Goal: Find specific page/section: Find specific page/section

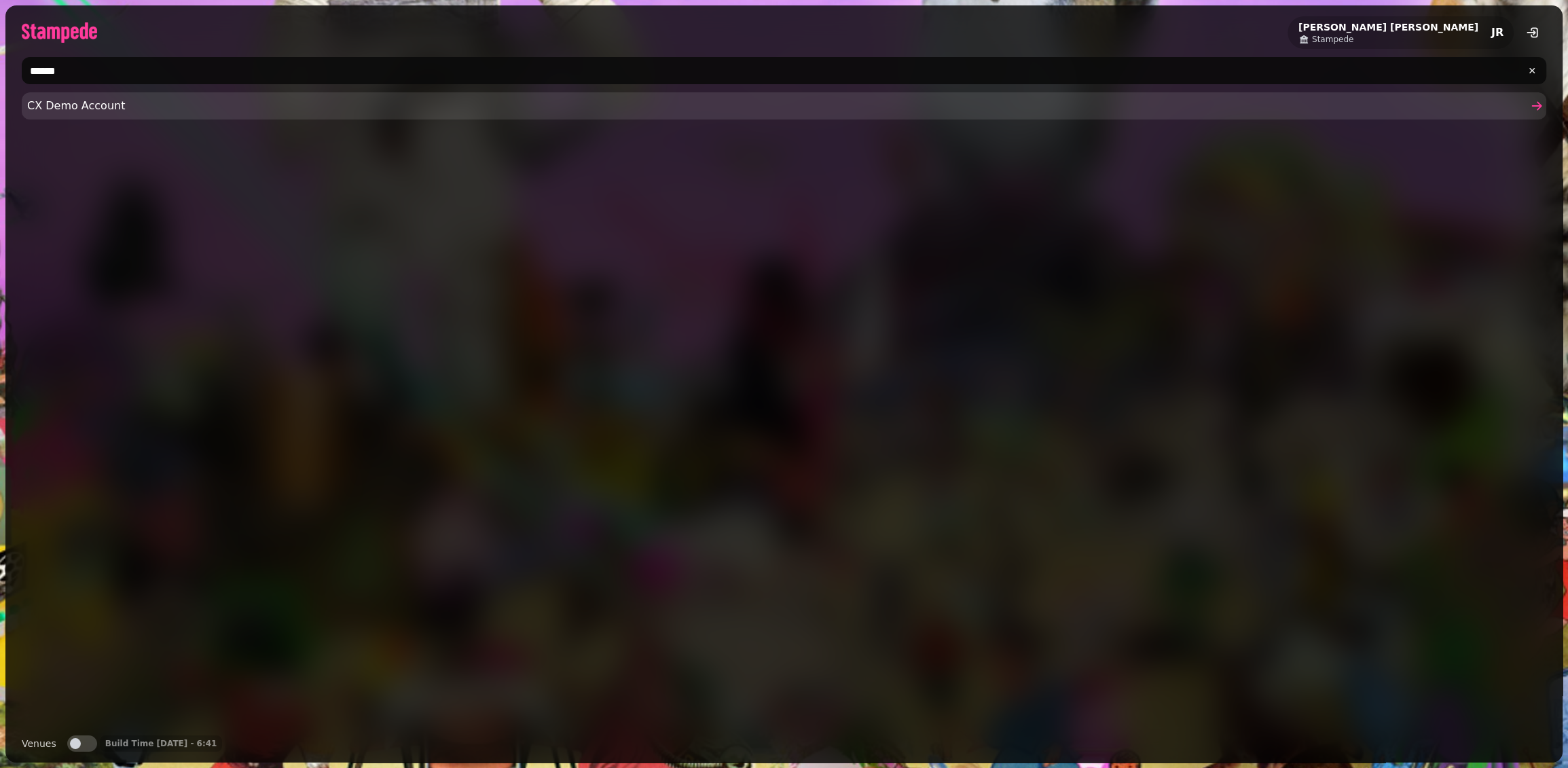
type input "******"
click at [52, 111] on span "CX Demo Account" at bounding box center [777, 106] width 1501 height 16
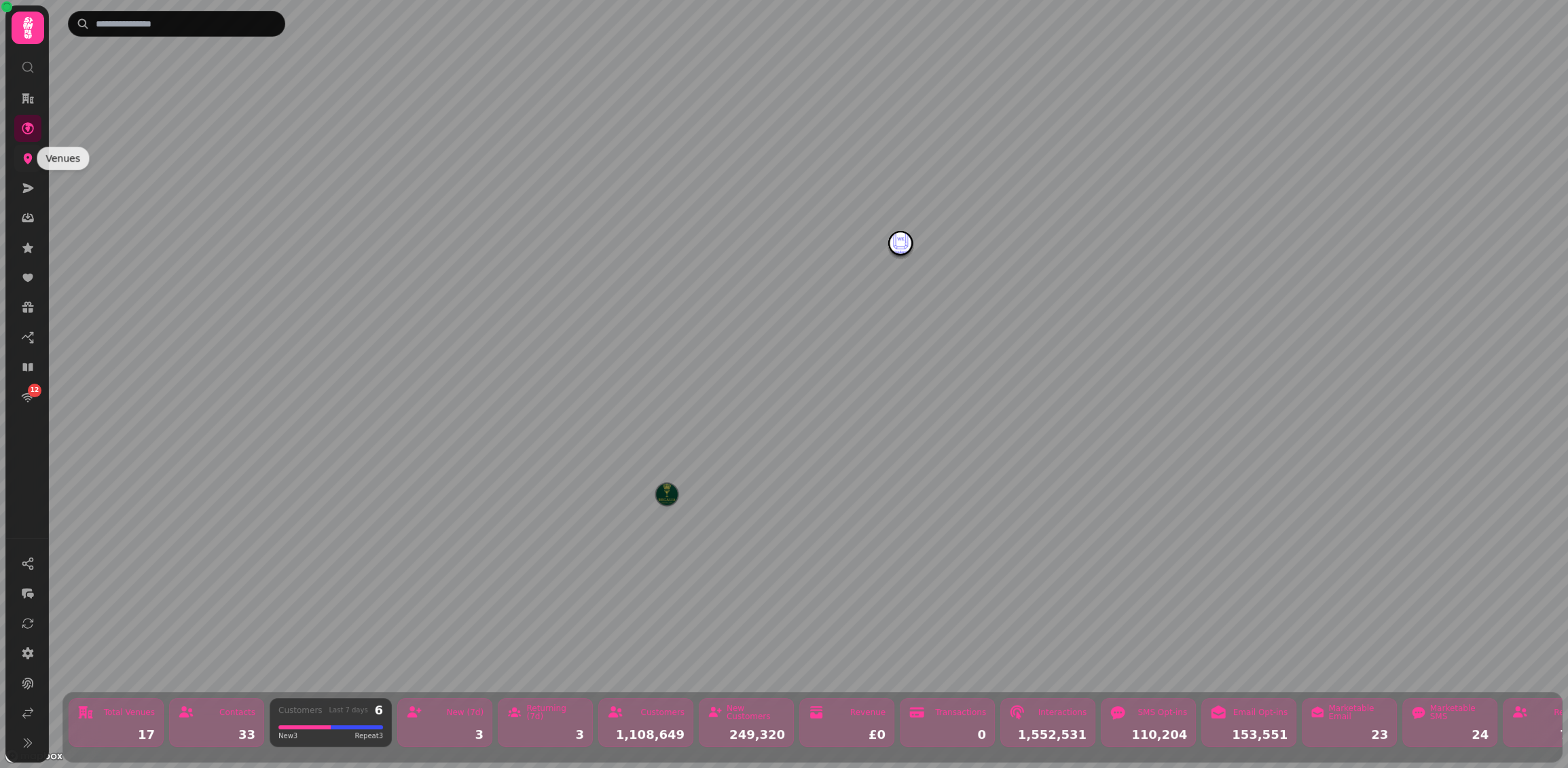
click at [27, 155] on icon at bounding box center [28, 159] width 9 height 11
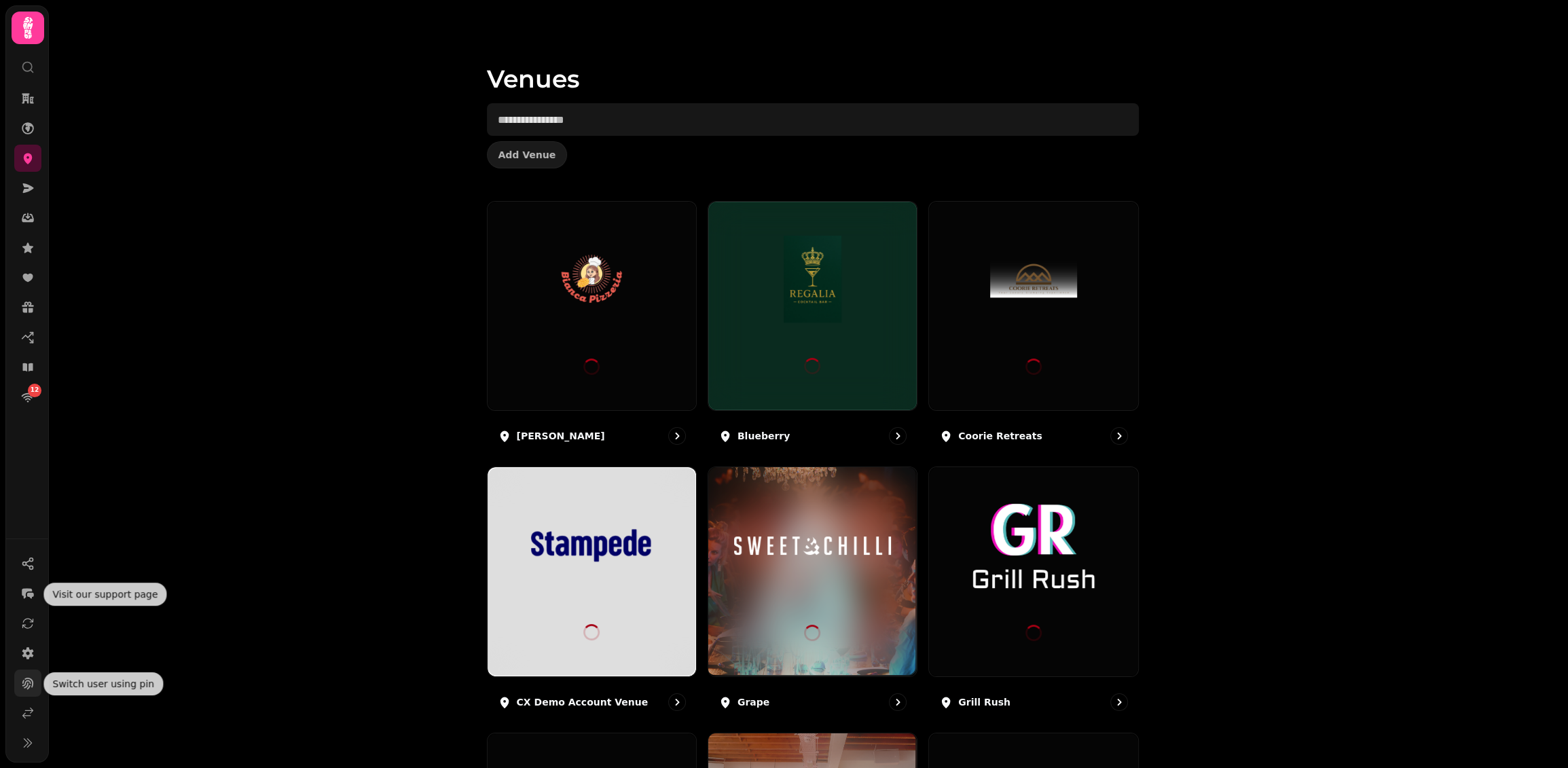
click at [32, 670] on button at bounding box center [28, 683] width 27 height 27
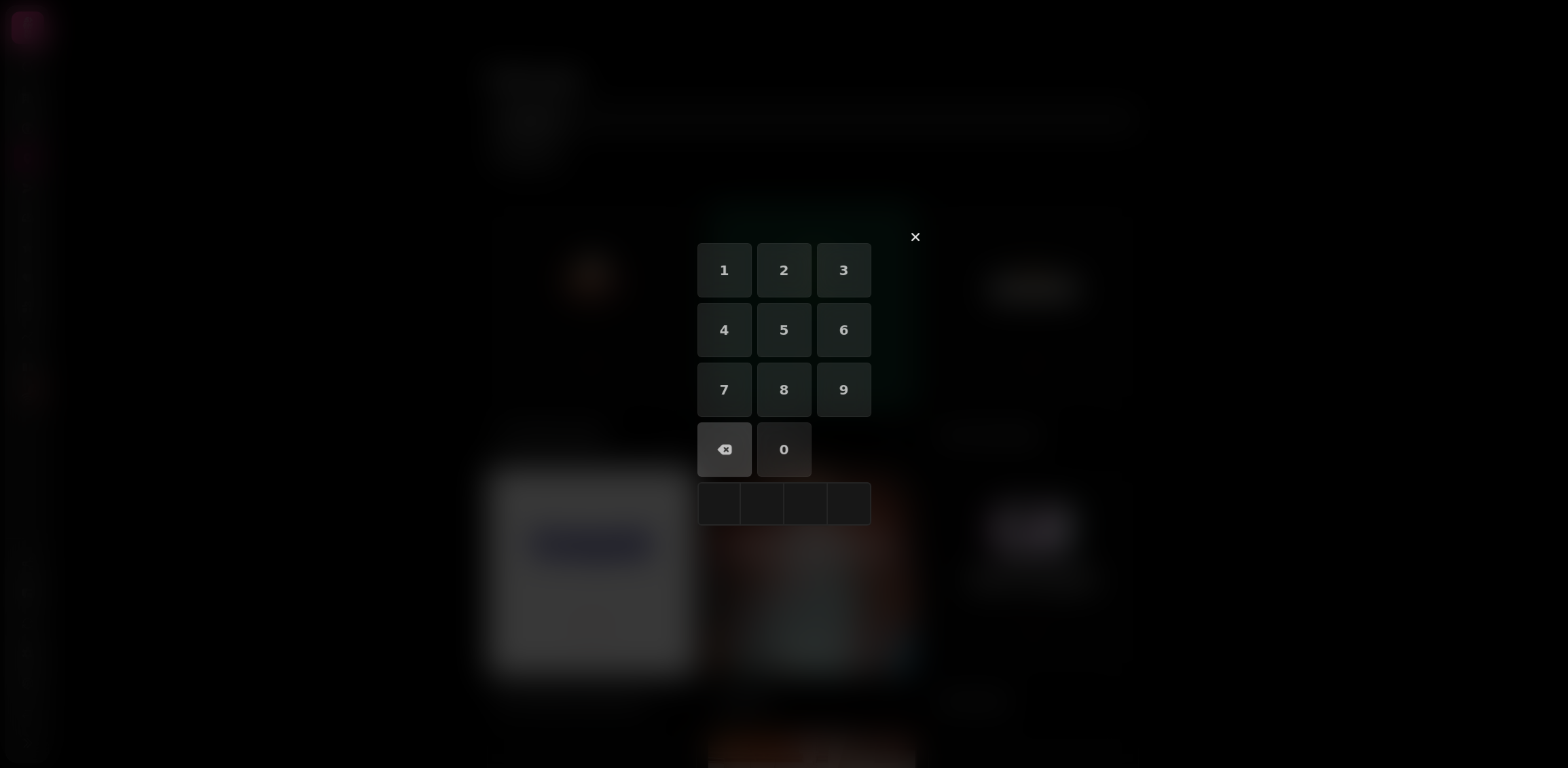
click at [29, 659] on div at bounding box center [784, 384] width 1568 height 768
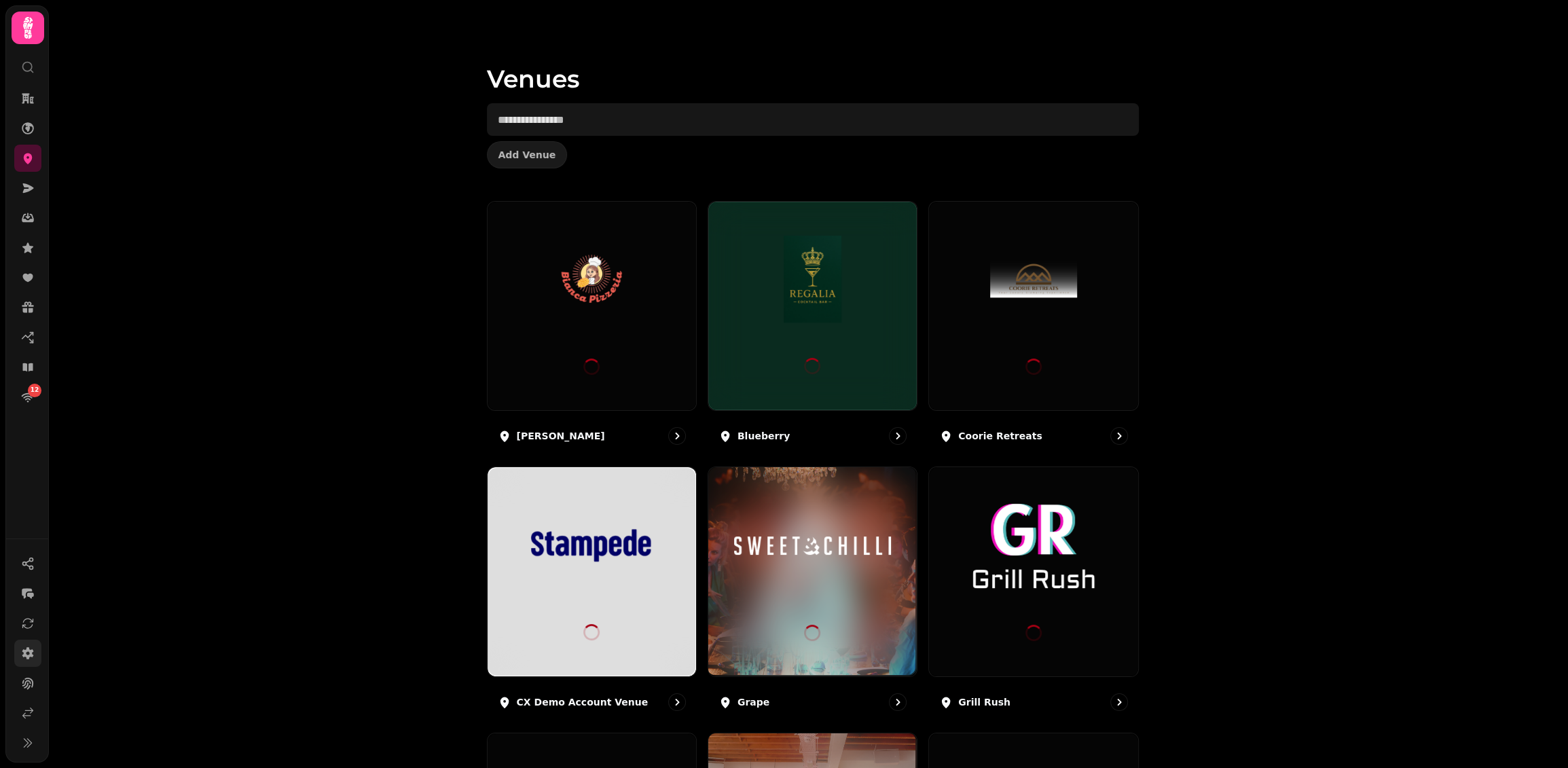
click at [30, 648] on icon at bounding box center [27, 653] width 14 height 14
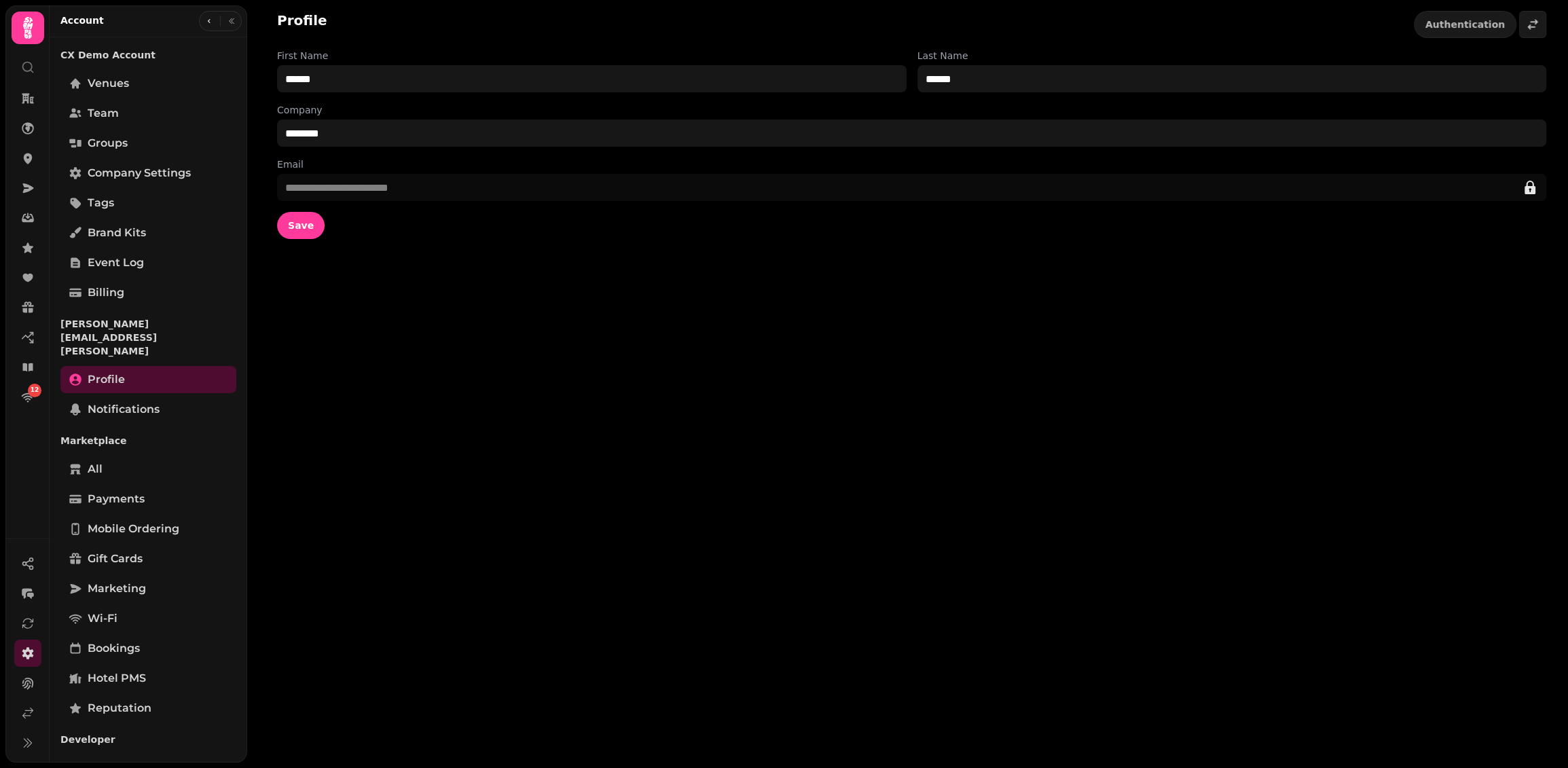
click at [127, 248] on div "Venues Team Groups Company settings Tags Brand Kits Event log Billing" at bounding box center [147, 188] width 176 height 237
click at [136, 236] on span "Brand Kits" at bounding box center [116, 233] width 58 height 16
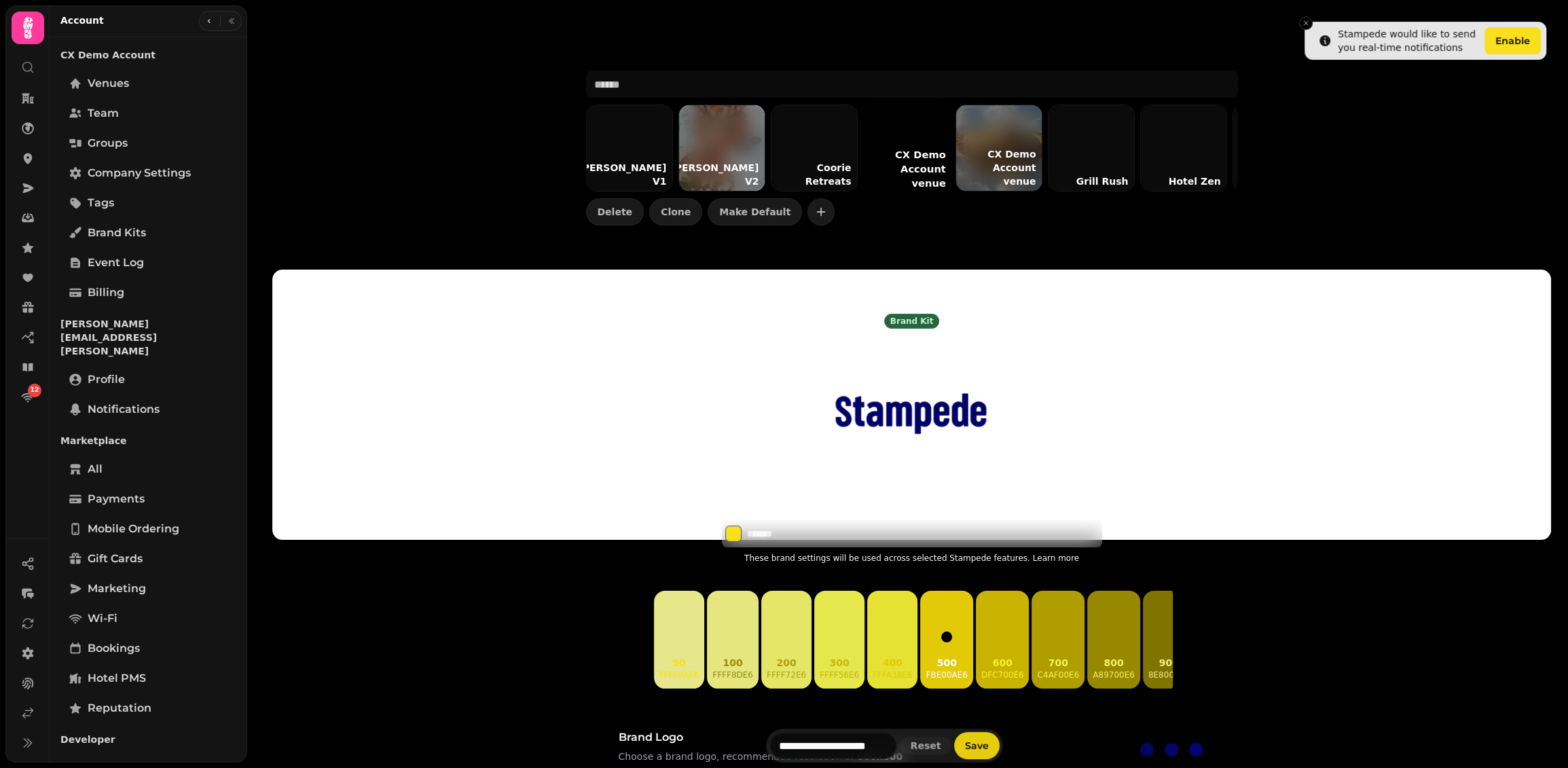
click at [916, 151] on div at bounding box center [905, 147] width 90 height 90
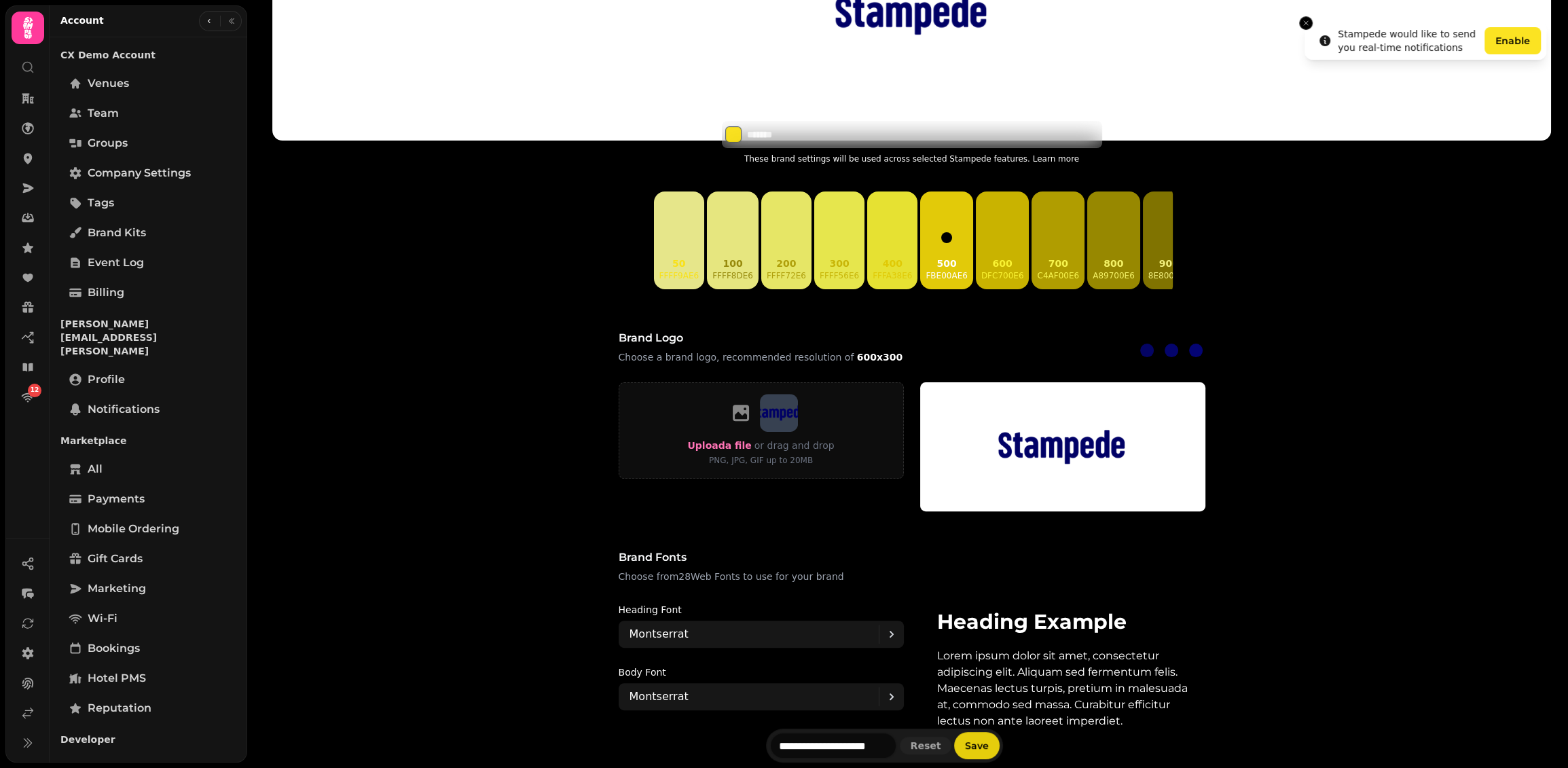
scroll to position [432, 0]
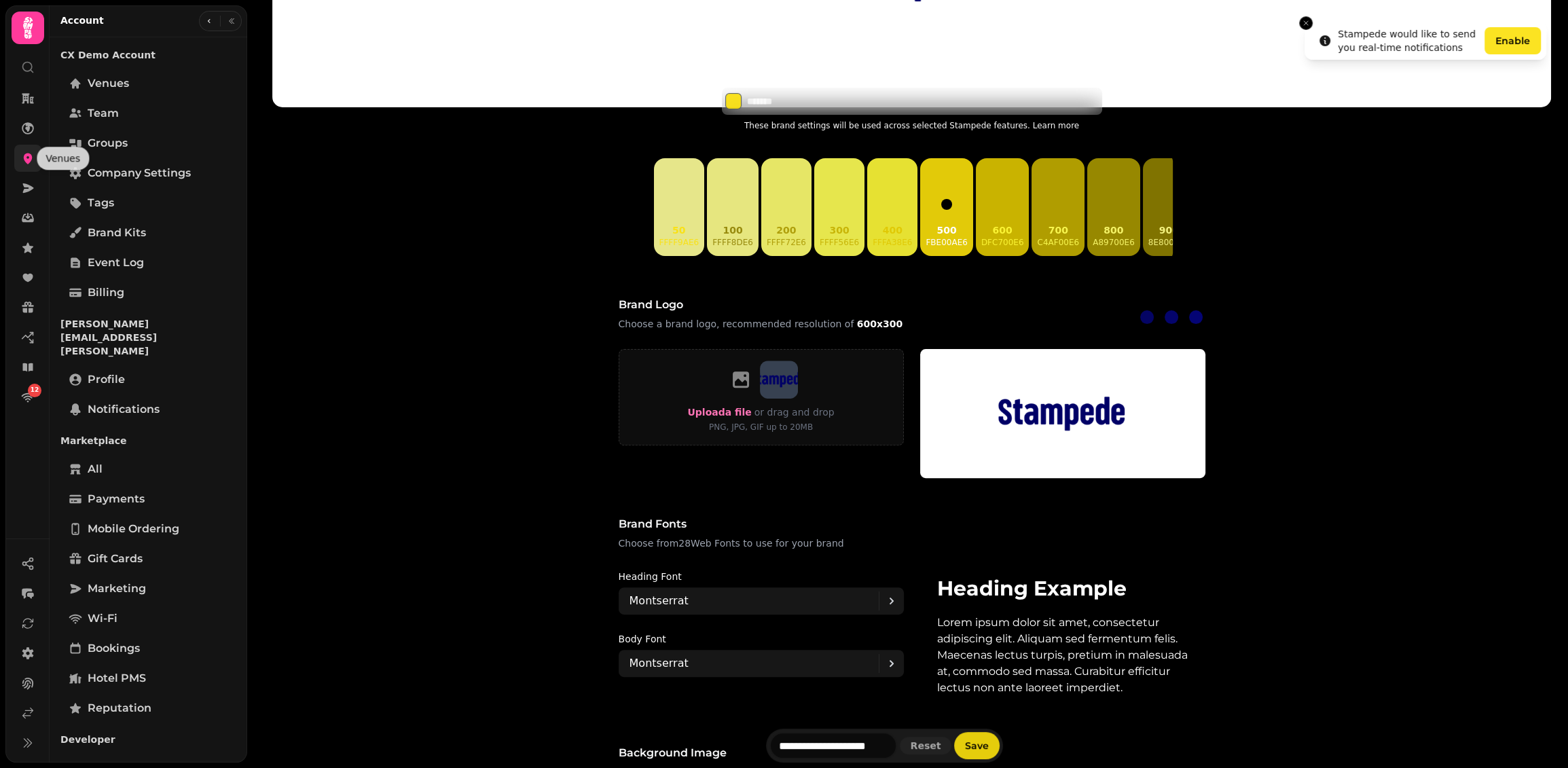
click at [35, 147] on link at bounding box center [28, 158] width 27 height 27
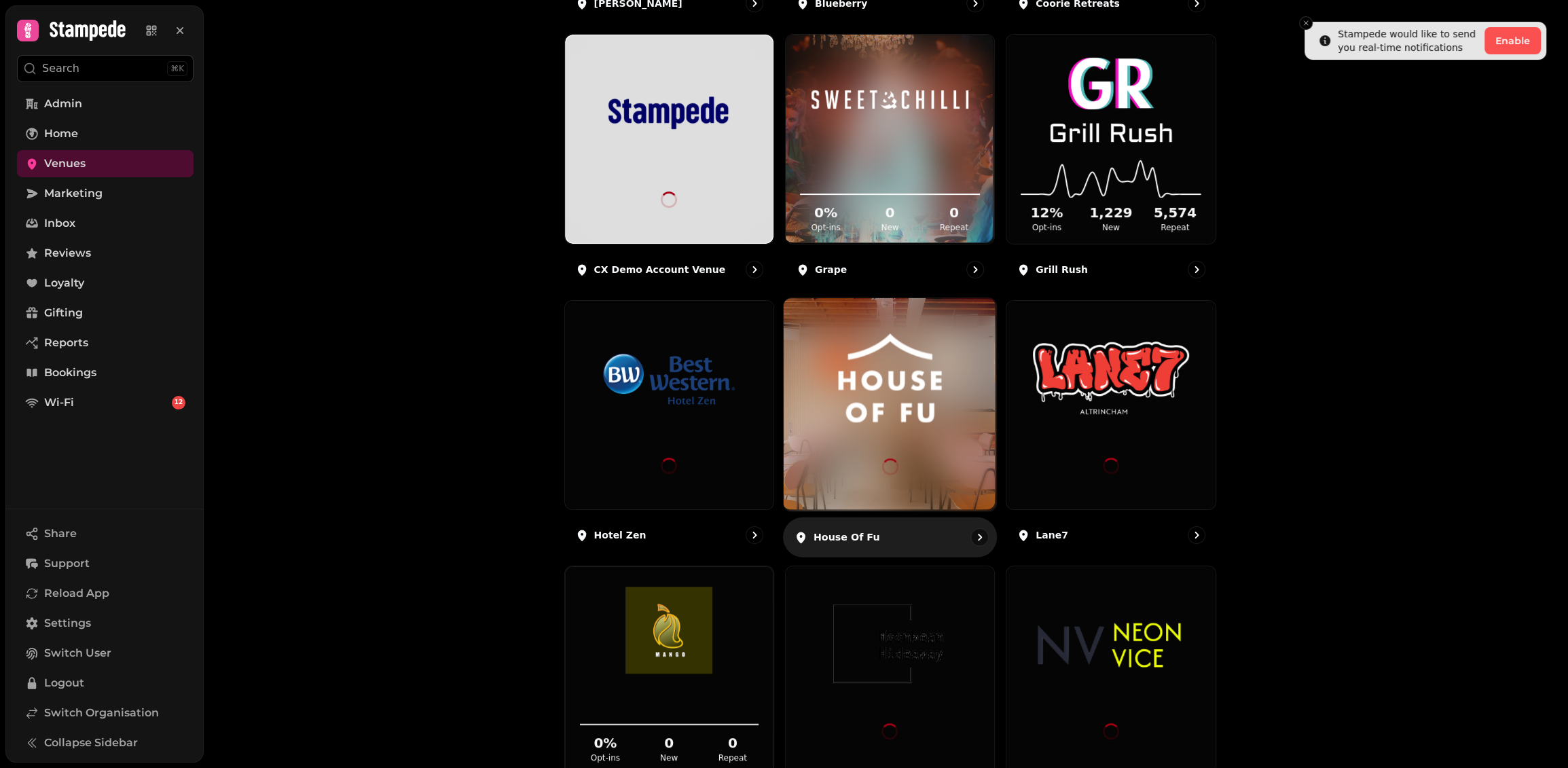
click at [897, 377] on img at bounding box center [889, 378] width 159 height 89
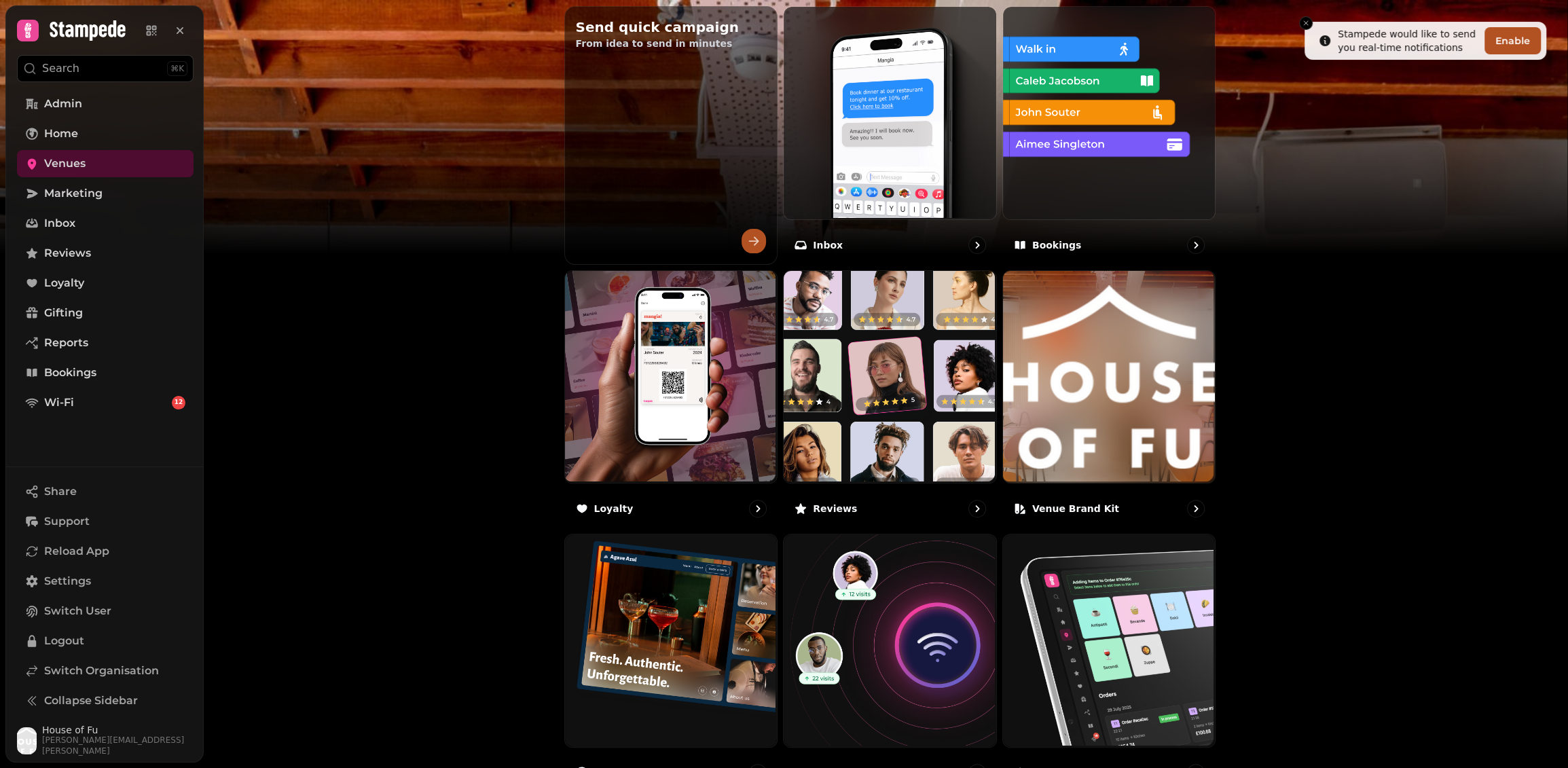
scroll to position [545, 0]
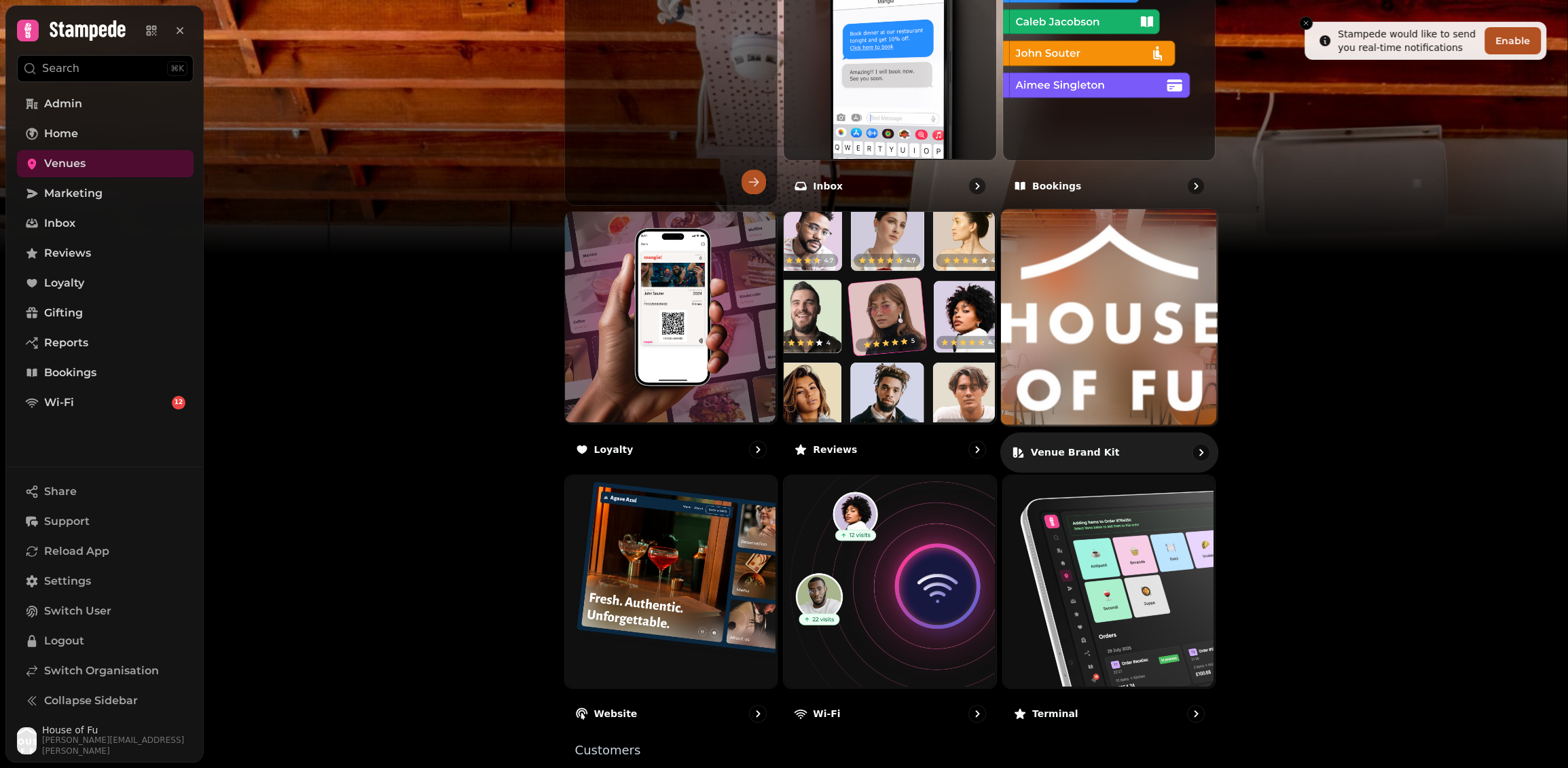
click at [1099, 320] on img at bounding box center [1109, 318] width 217 height 217
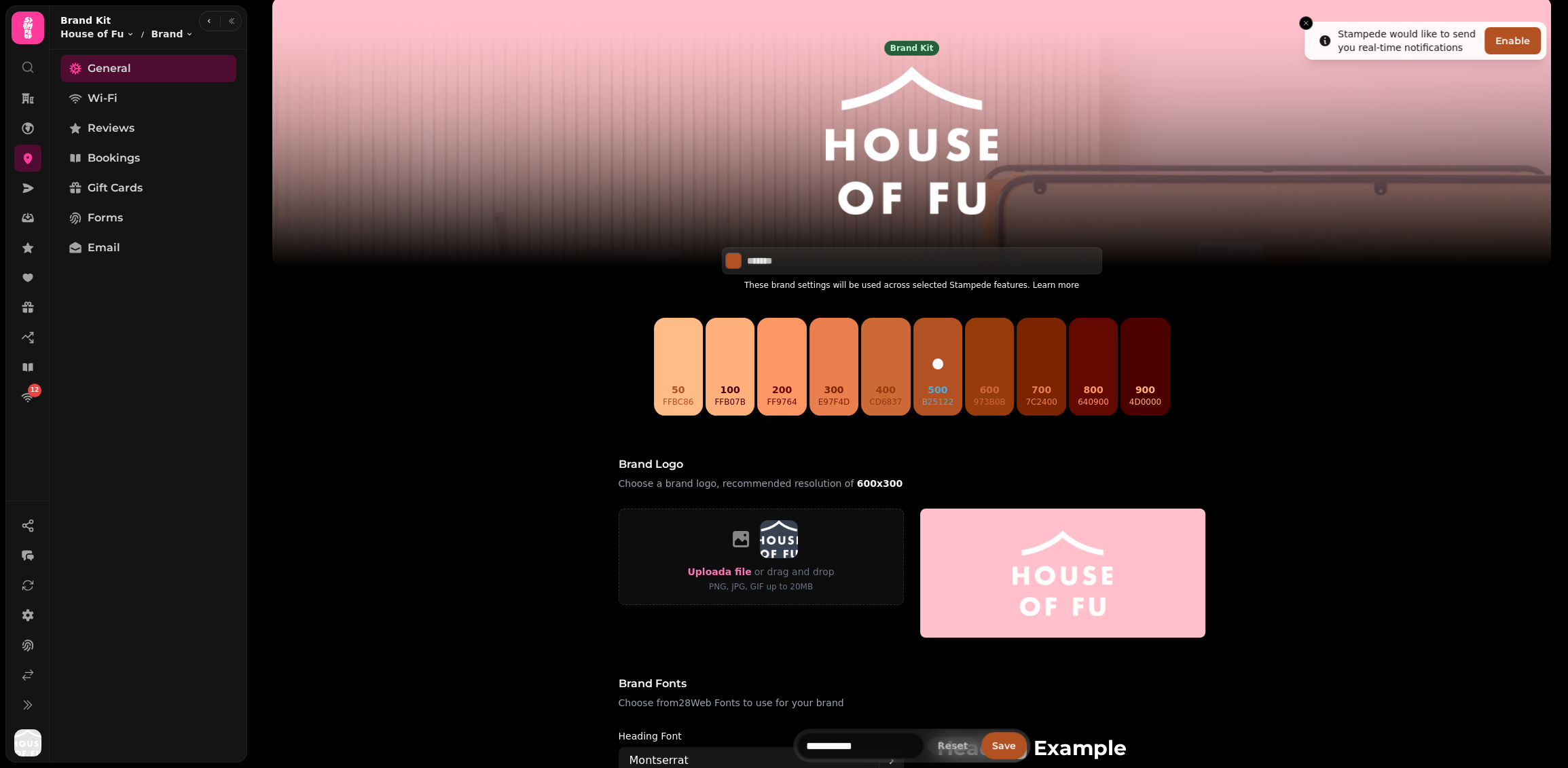
scroll to position [76, 0]
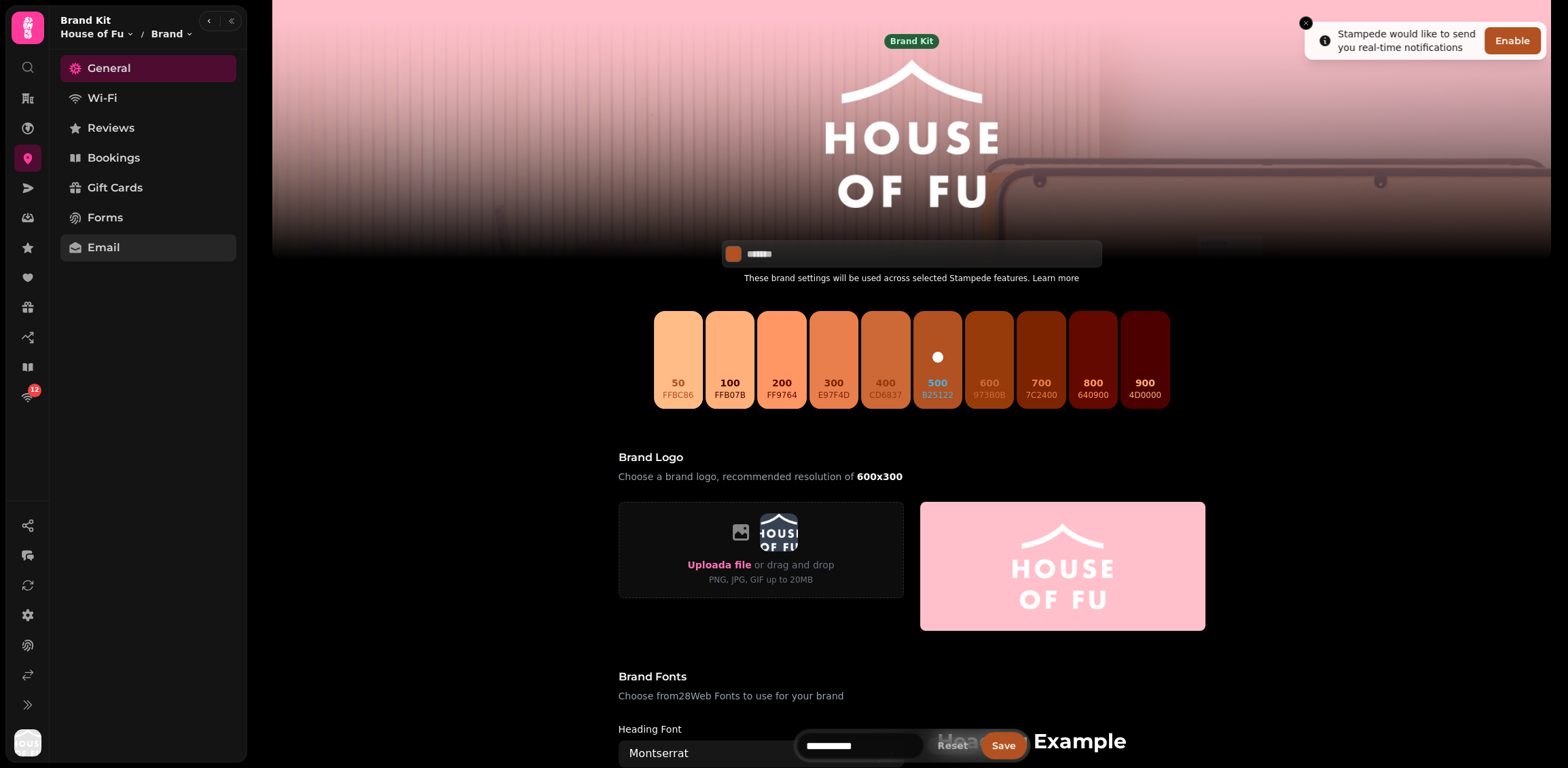
click at [157, 241] on link "Email" at bounding box center [147, 248] width 176 height 27
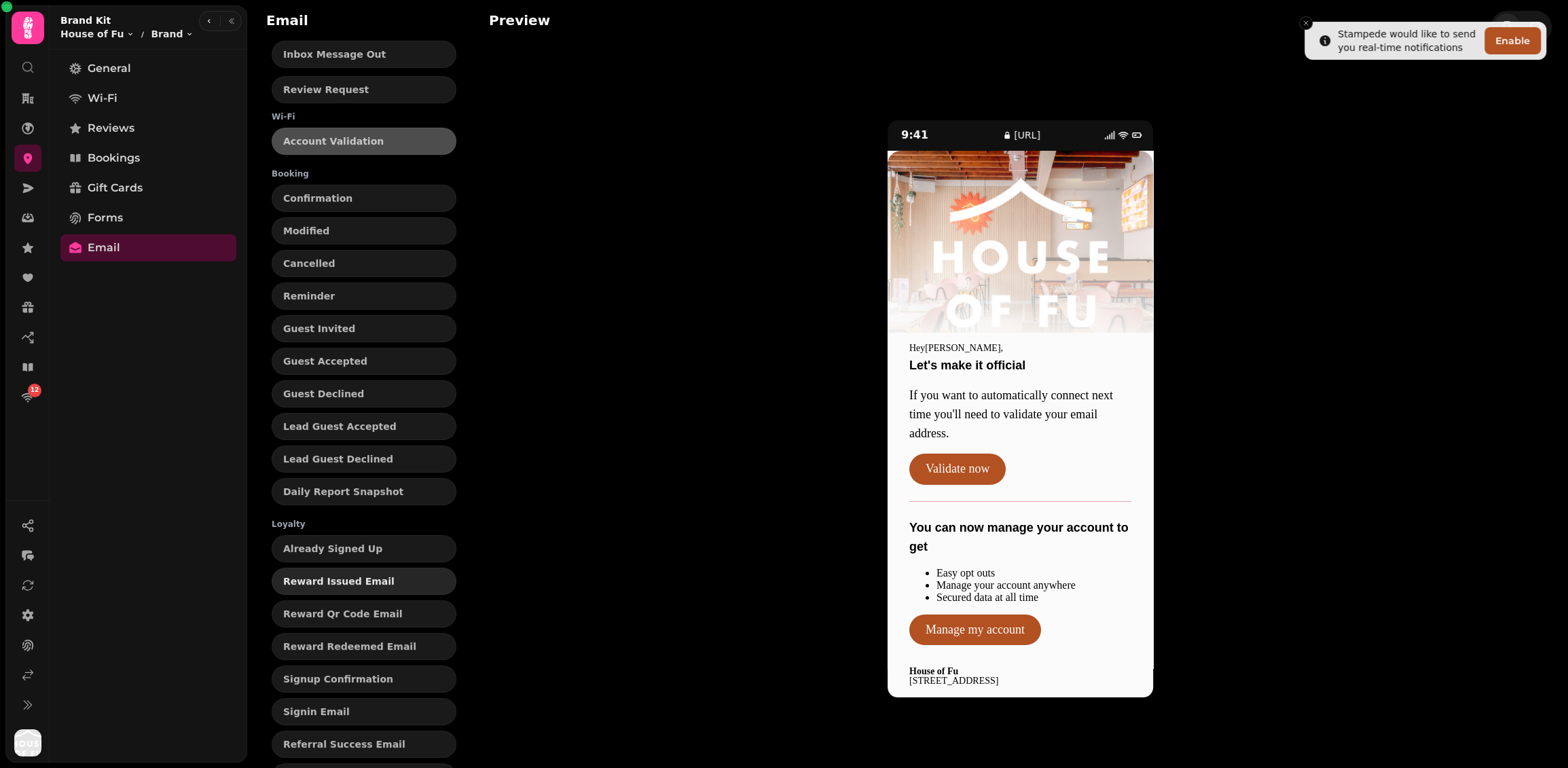
scroll to position [103, 0]
